Goal: Task Accomplishment & Management: Manage account settings

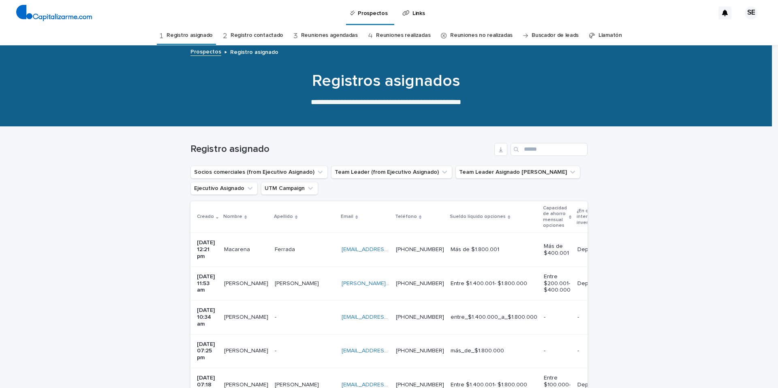
click at [389, 248] on p at bounding box center [366, 249] width 48 height 7
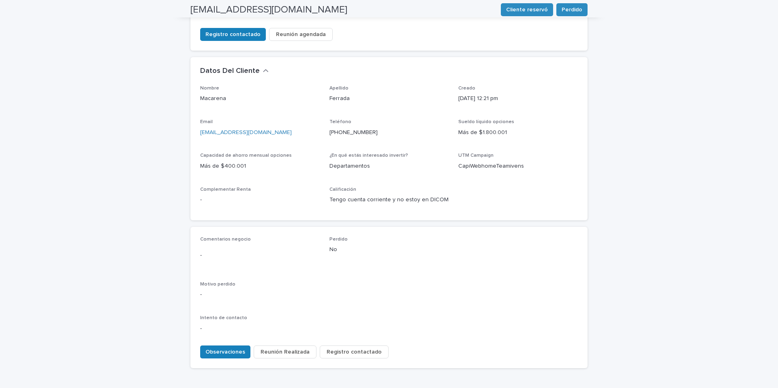
scroll to position [226, 0]
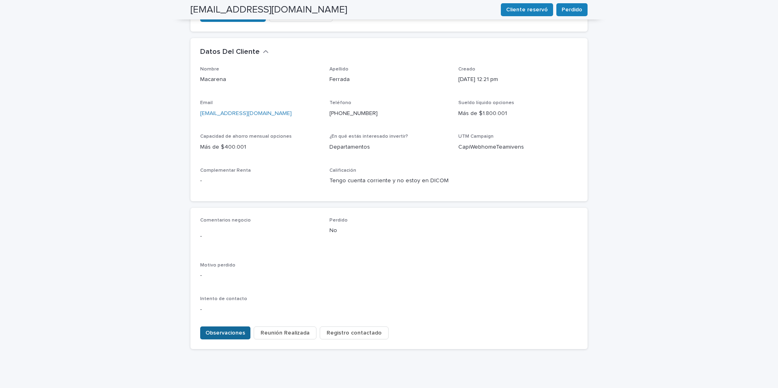
click at [229, 329] on span "Observaciones" at bounding box center [225, 333] width 40 height 8
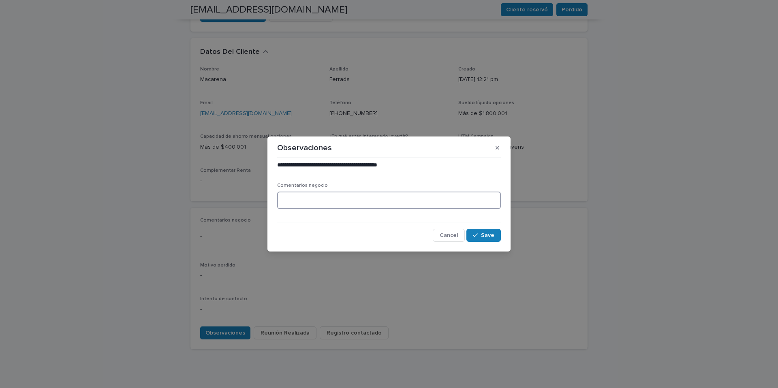
click at [282, 202] on textarea at bounding box center [389, 200] width 224 height 17
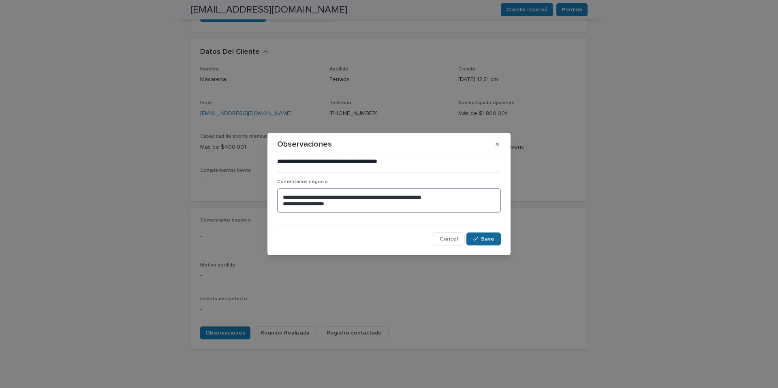
type textarea "**********"
click at [486, 237] on span "Save" at bounding box center [487, 239] width 13 height 6
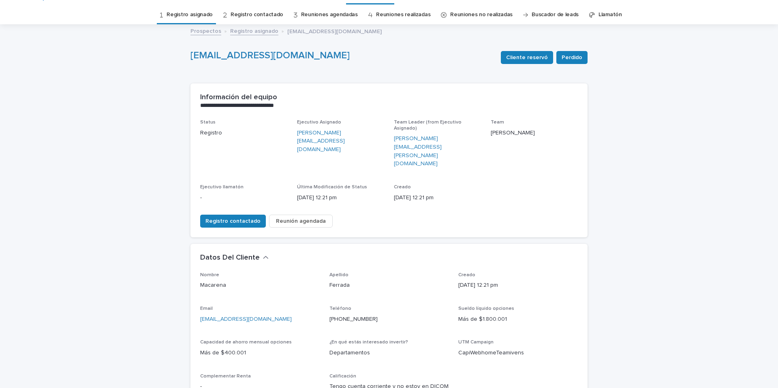
scroll to position [20, 0]
click at [207, 15] on link "Registro asignado" at bounding box center [189, 15] width 46 height 19
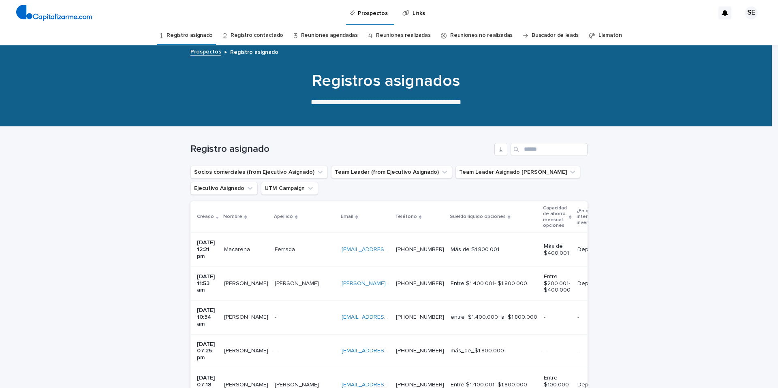
click at [386, 280] on p at bounding box center [366, 283] width 48 height 7
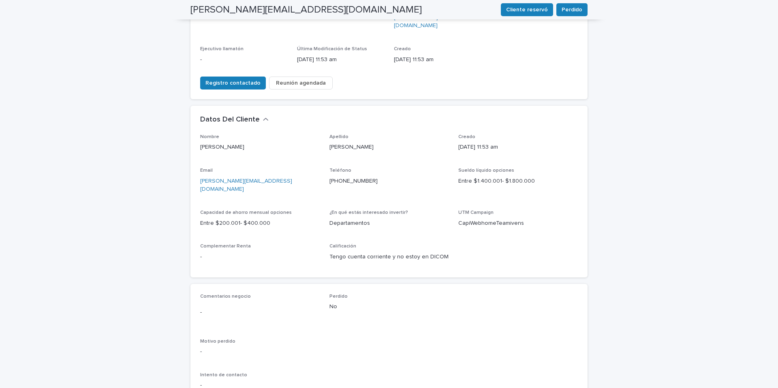
scroll to position [157, 0]
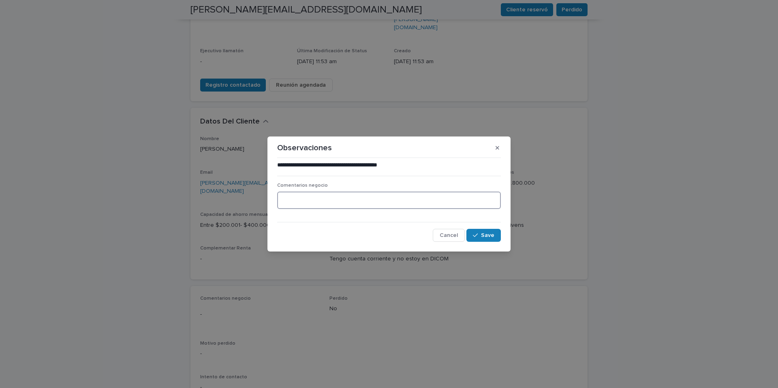
click at [293, 199] on textarea at bounding box center [389, 200] width 224 height 17
type textarea "**********"
click at [491, 234] on span "Save" at bounding box center [487, 236] width 13 height 6
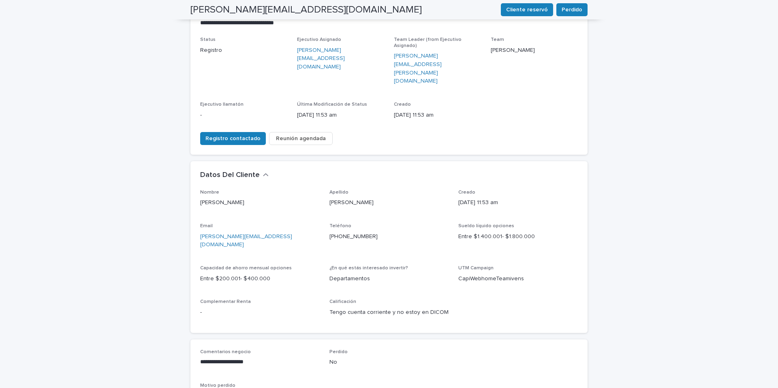
scroll to position [0, 0]
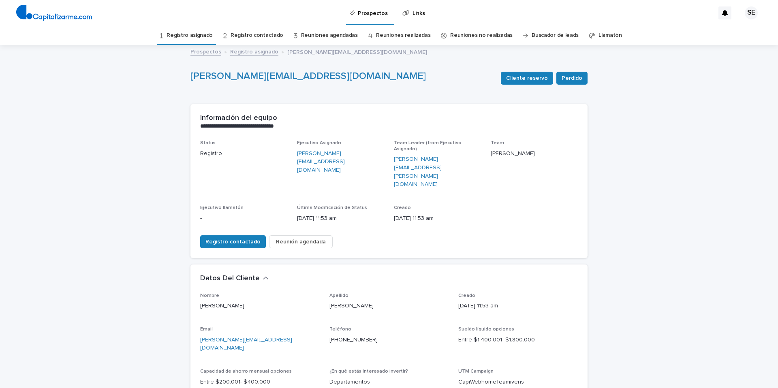
click at [196, 36] on link "Registro asignado" at bounding box center [189, 35] width 46 height 19
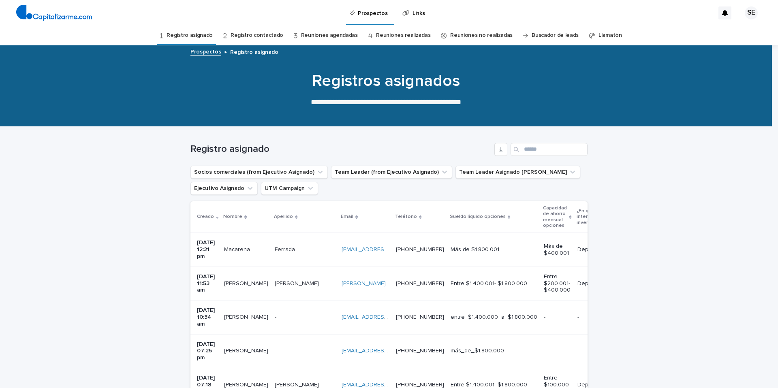
click at [299, 314] on p at bounding box center [305, 317] width 60 height 7
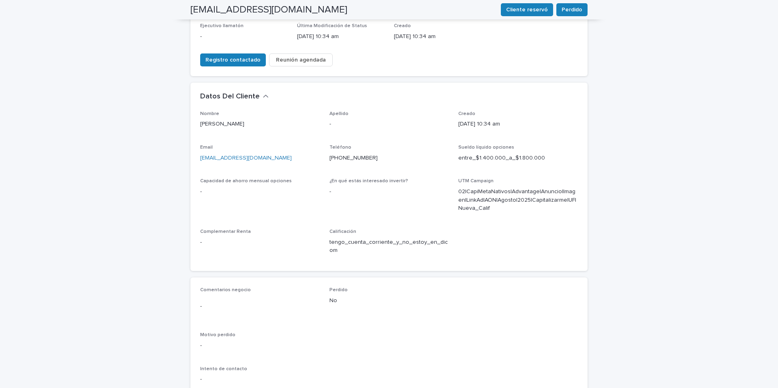
scroll to position [252, 0]
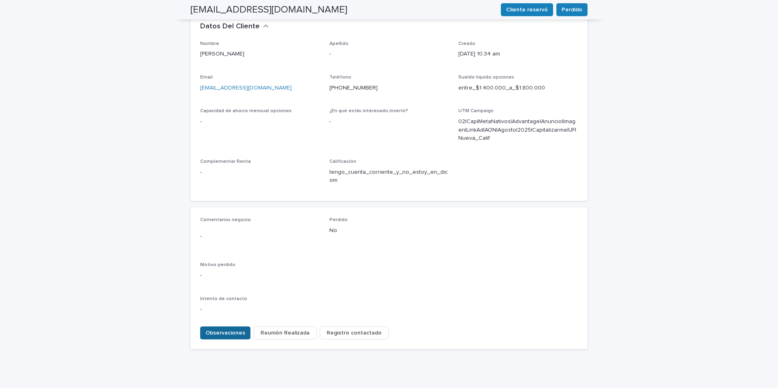
click at [231, 329] on span "Observaciones" at bounding box center [225, 333] width 40 height 8
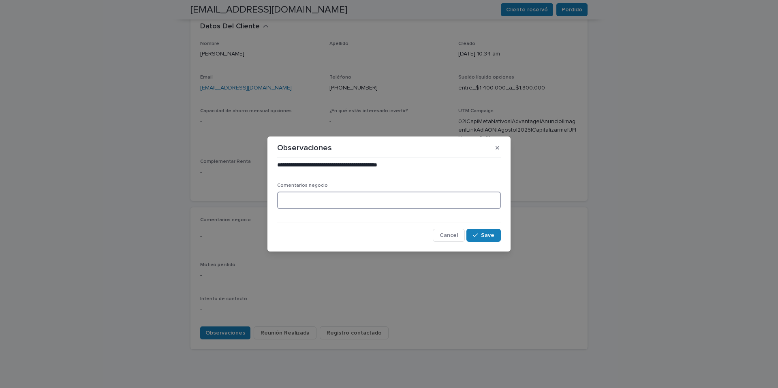
click at [319, 204] on textarea at bounding box center [389, 200] width 224 height 17
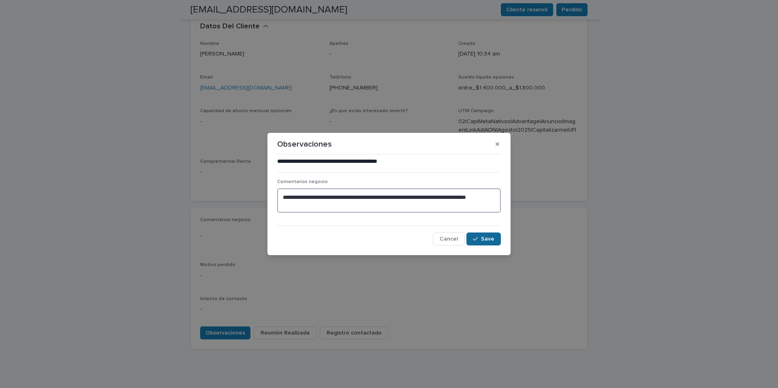
type textarea "**********"
click at [490, 243] on button "Save" at bounding box center [483, 239] width 34 height 13
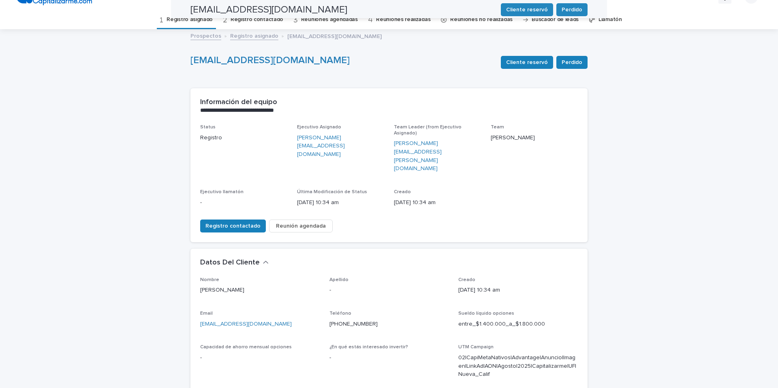
scroll to position [0, 0]
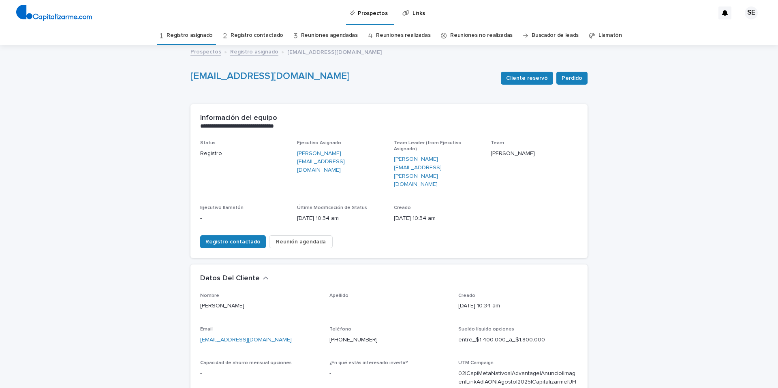
click at [203, 36] on link "Registro asignado" at bounding box center [189, 35] width 46 height 19
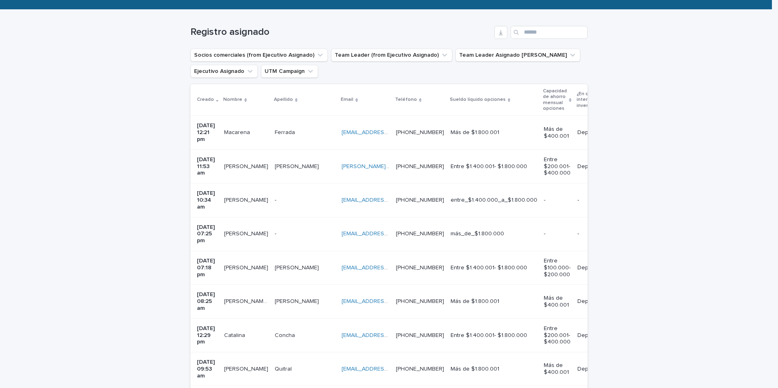
scroll to position [120, 0]
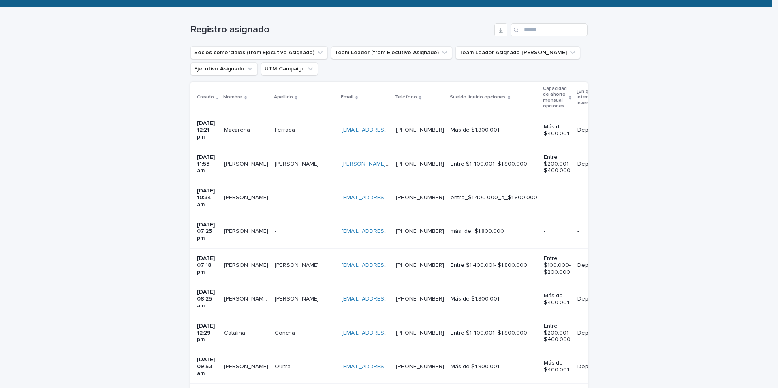
click at [285, 228] on p at bounding box center [305, 231] width 60 height 7
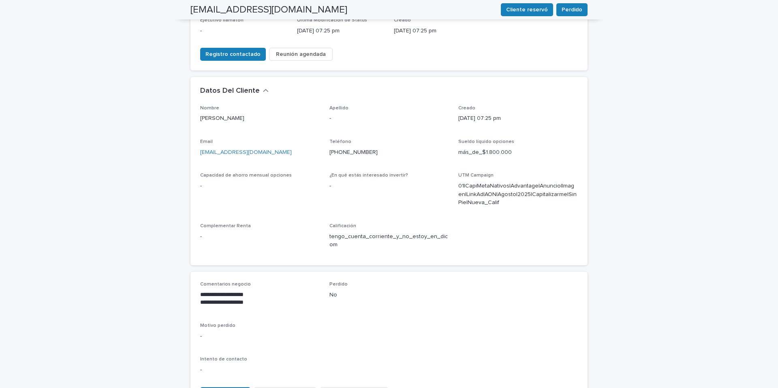
scroll to position [203, 0]
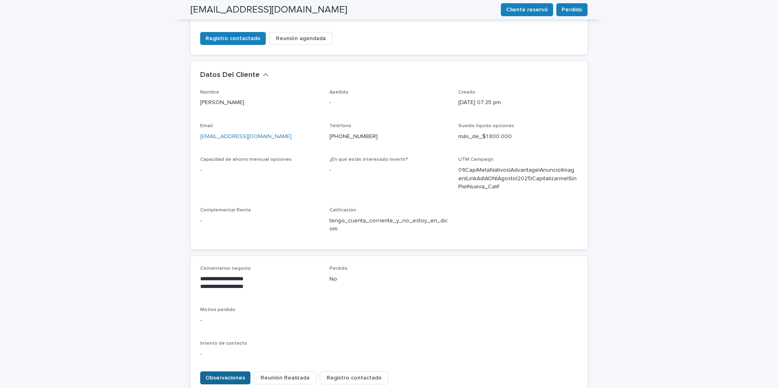
click at [236, 374] on span "Observaciones" at bounding box center [225, 378] width 40 height 8
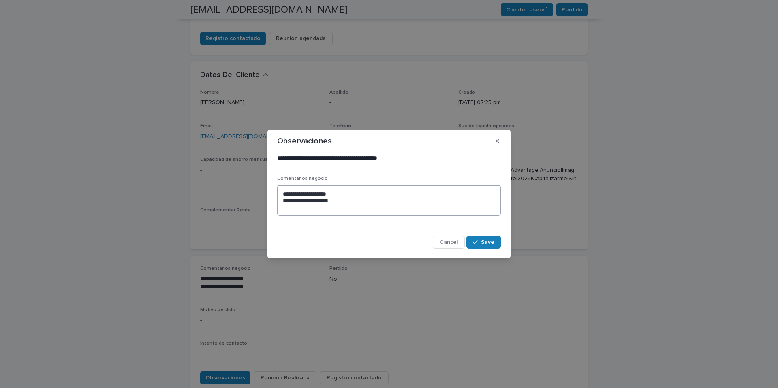
click at [282, 209] on textarea "**********" at bounding box center [389, 200] width 224 height 31
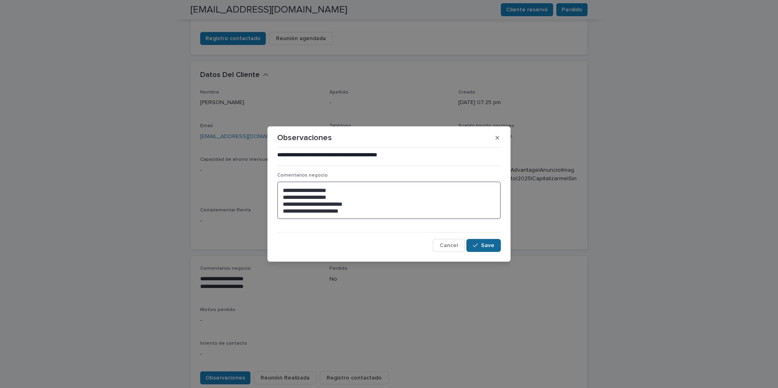
type textarea "**********"
click at [483, 245] on span "Save" at bounding box center [487, 246] width 13 height 6
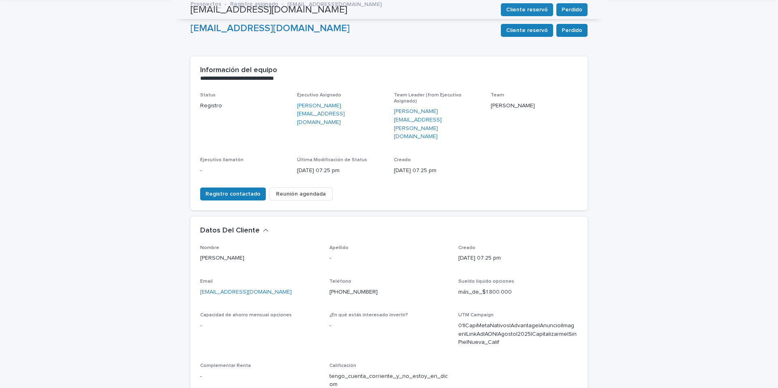
scroll to position [0, 0]
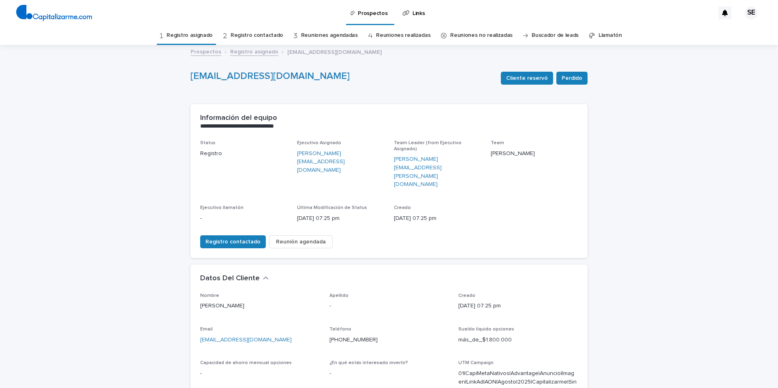
click at [205, 36] on link "Registro asignado" at bounding box center [189, 35] width 46 height 19
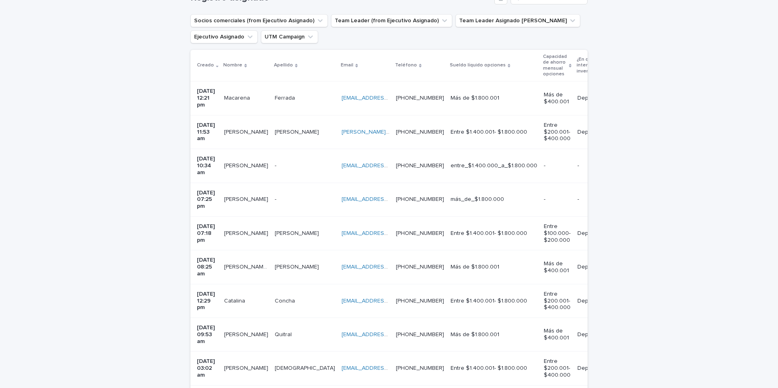
scroll to position [155, 0]
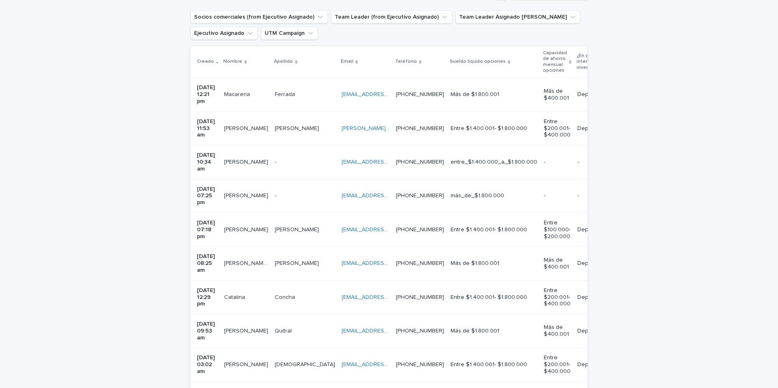
click at [264, 226] on p at bounding box center [246, 229] width 44 height 7
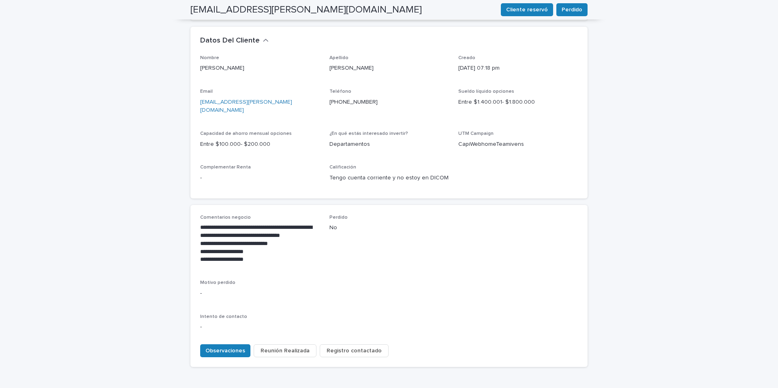
scroll to position [247, 0]
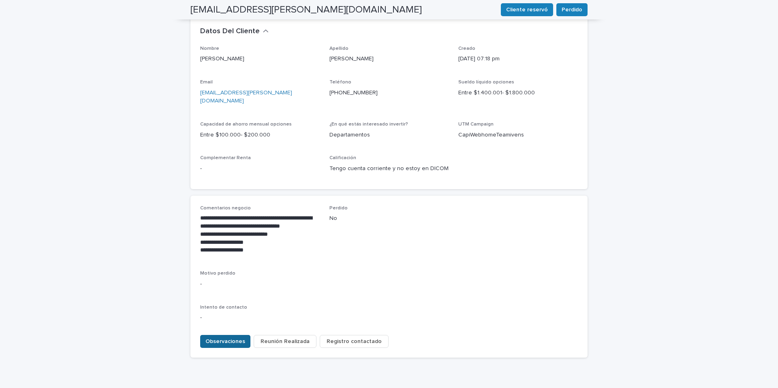
click at [228, 337] on span "Observaciones" at bounding box center [225, 341] width 40 height 8
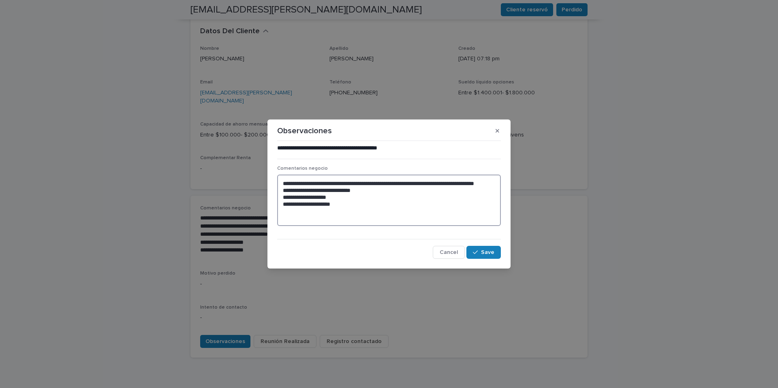
click at [285, 218] on textarea "**********" at bounding box center [389, 200] width 224 height 51
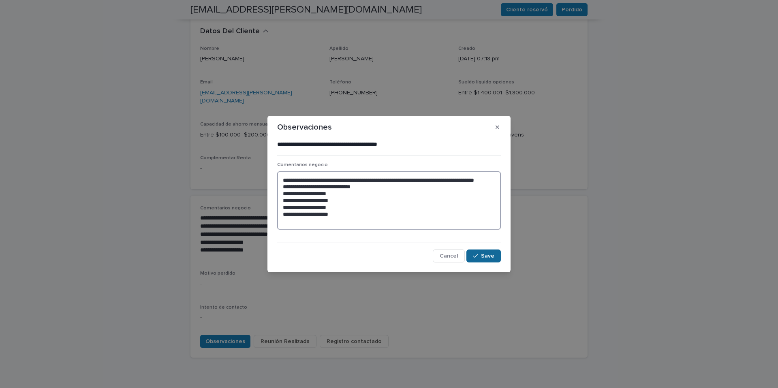
type textarea "**********"
click at [490, 253] on span "Save" at bounding box center [487, 256] width 13 height 6
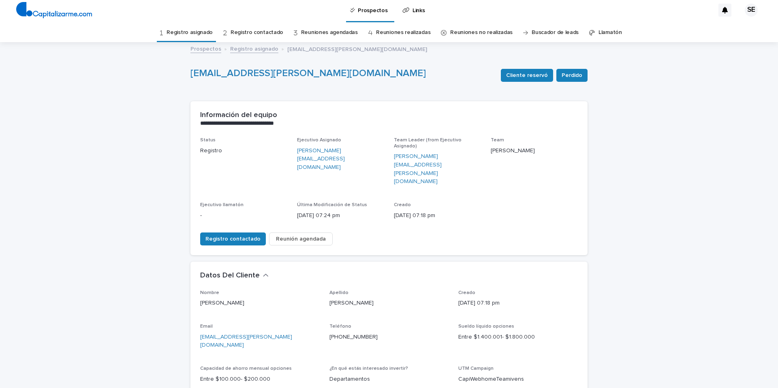
scroll to position [2, 0]
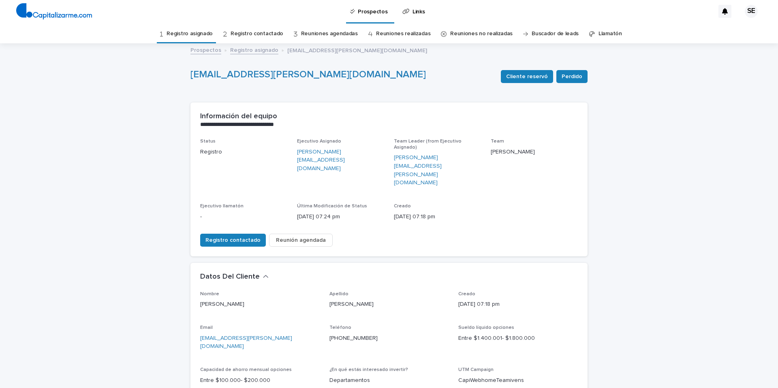
click at [207, 31] on link "Registro asignado" at bounding box center [189, 33] width 46 height 19
